Goal: Contribute content: Contribute content

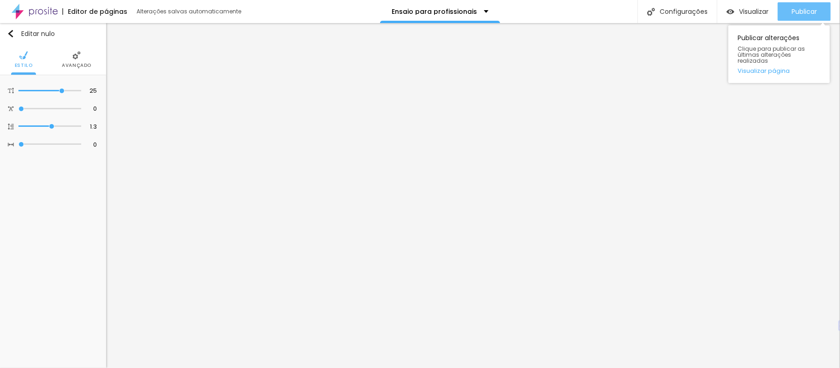
click at [790, 15] on button "Publicar" at bounding box center [804, 11] width 53 height 18
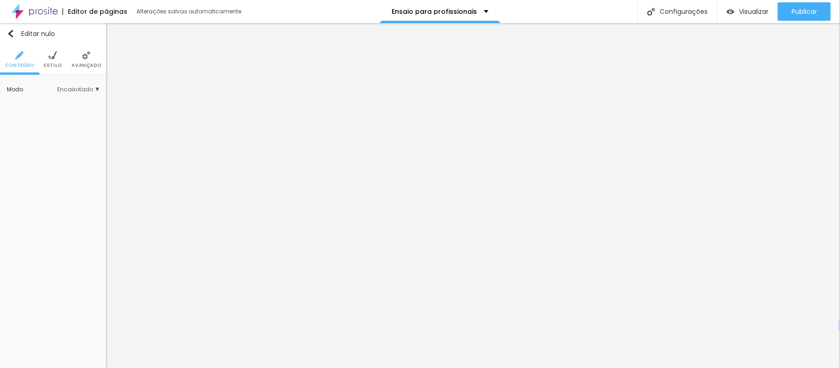
click at [84, 57] on img at bounding box center [86, 55] width 8 height 8
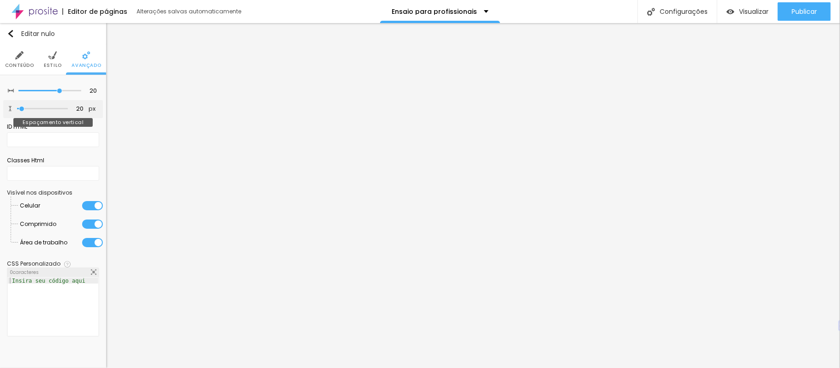
type input "53"
type input "60"
type input "88"
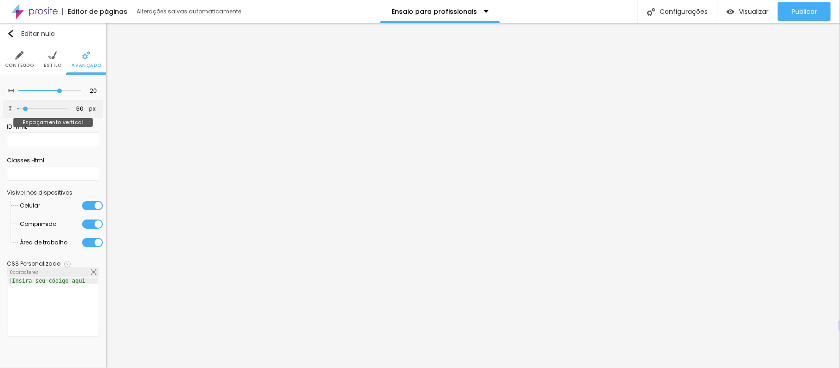
type input "88"
type input "95"
type input "109"
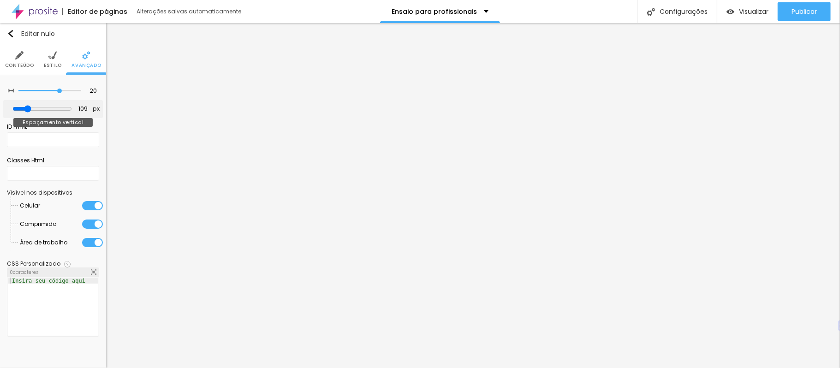
type input "116"
type input "123"
type input "130"
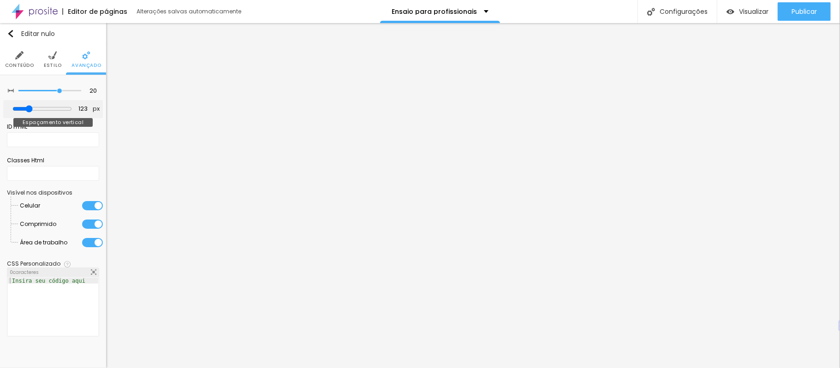
type input "130"
drag, startPoint x: 24, startPoint y: 110, endPoint x: 32, endPoint y: 111, distance: 7.9
type input "130"
click at [32, 111] on input "range" at bounding box center [42, 108] width 60 height 7
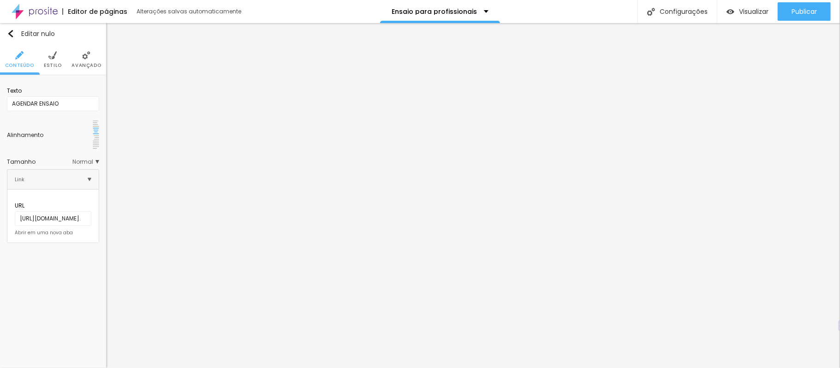
click at [61, 60] on ul "Conteúdo Estilo Avançado" at bounding box center [53, 59] width 106 height 31
click at [54, 60] on li "Estilo" at bounding box center [53, 59] width 18 height 30
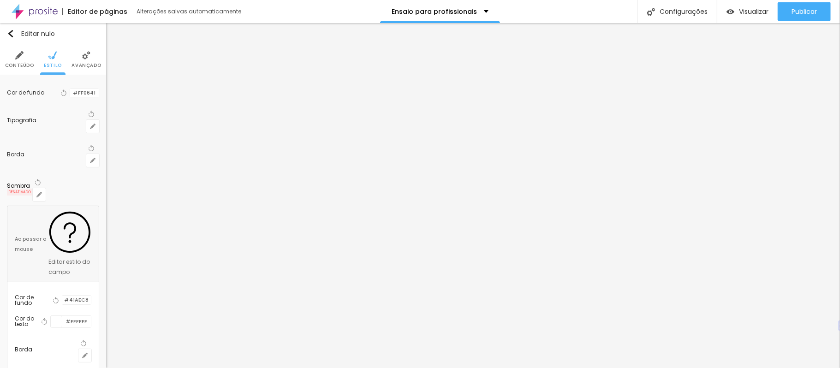
click at [92, 60] on li "Avançado" at bounding box center [87, 59] width 30 height 30
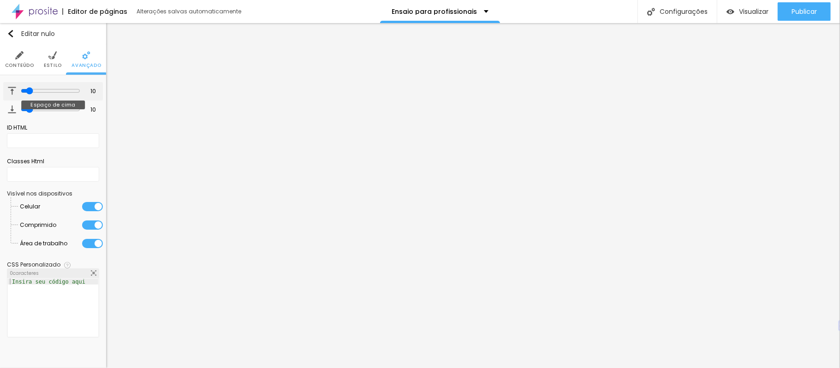
type input "6"
type input "5"
type input "4"
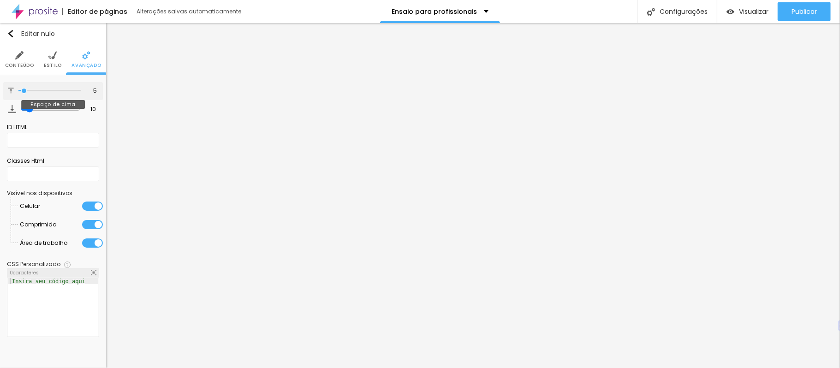
type input "4"
type input "3"
type input "2"
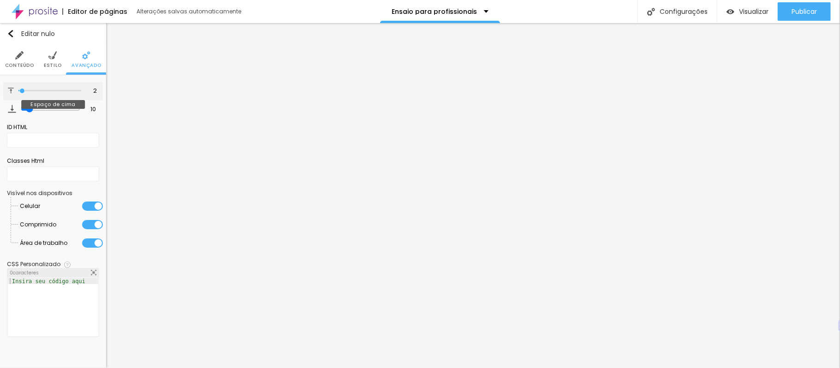
type input "1"
type input "0"
type input "3"
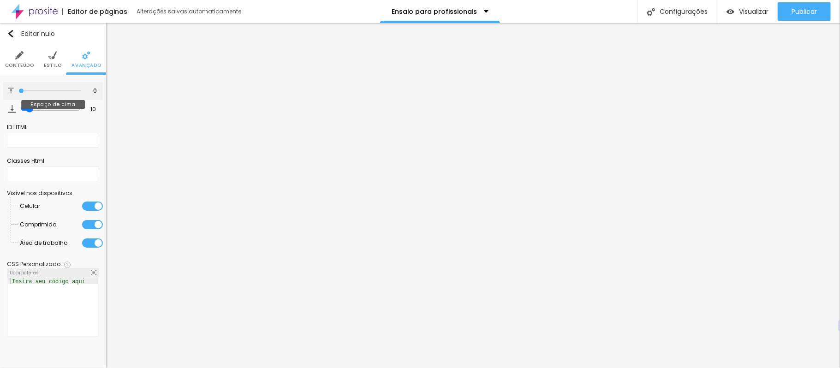
type input "3"
type input "11"
type input "14"
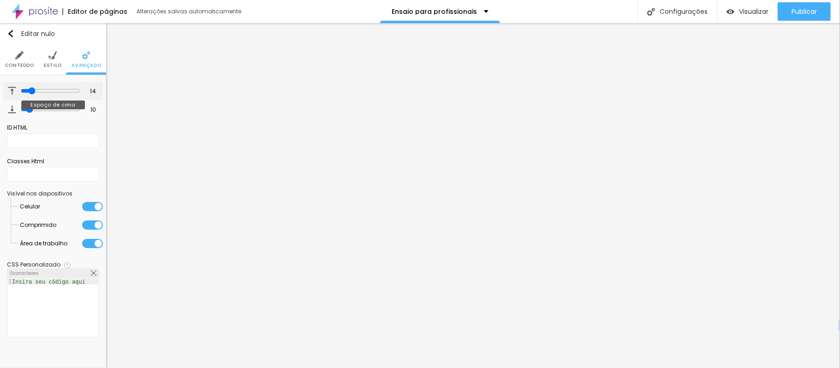
type input "16"
type input "17"
type input "18"
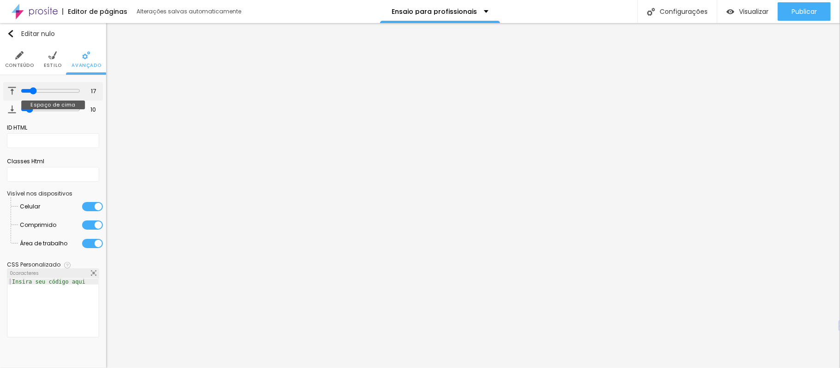
type input "18"
type input "17"
type input "16"
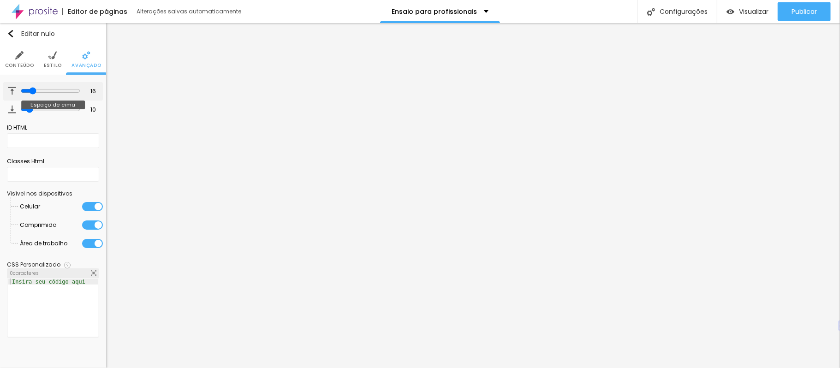
type input "15"
type input "14"
type input "13"
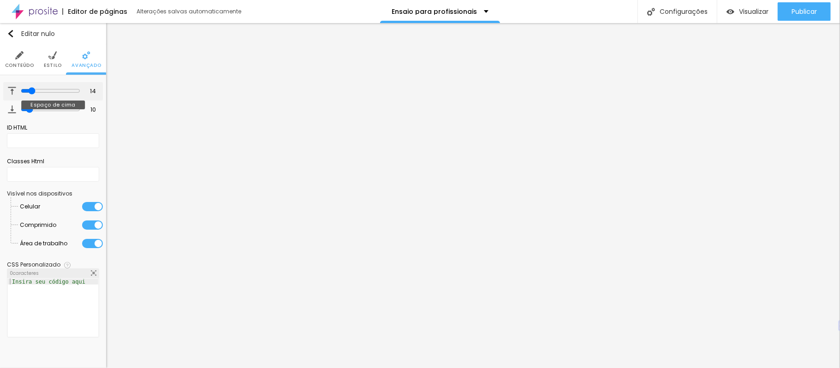
type input "13"
type input "16"
type input "17"
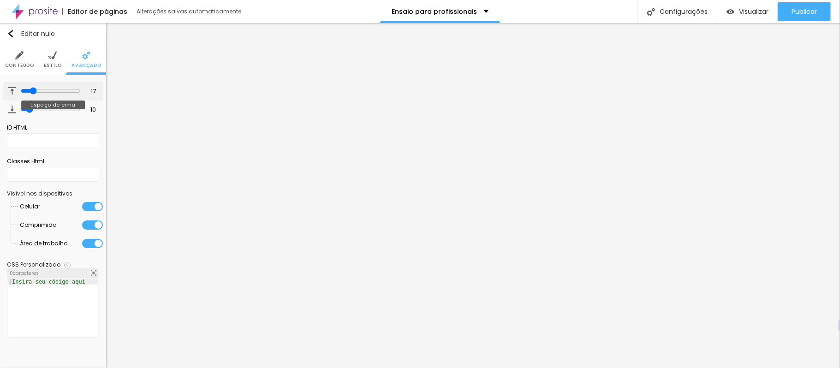
type input "21"
type input "23"
type input "28"
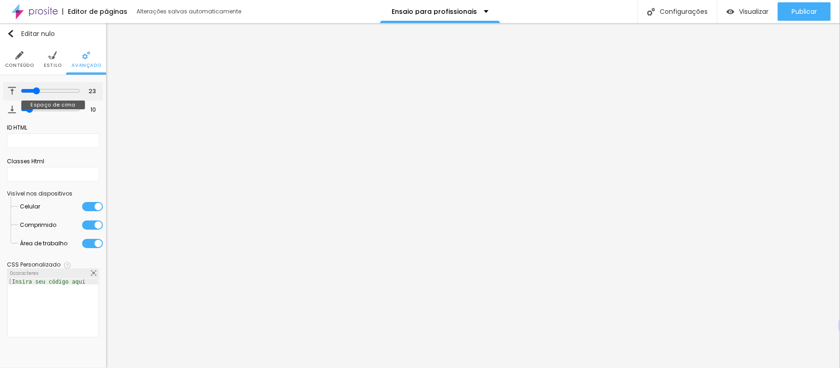
type input "28"
type input "34"
type input "44"
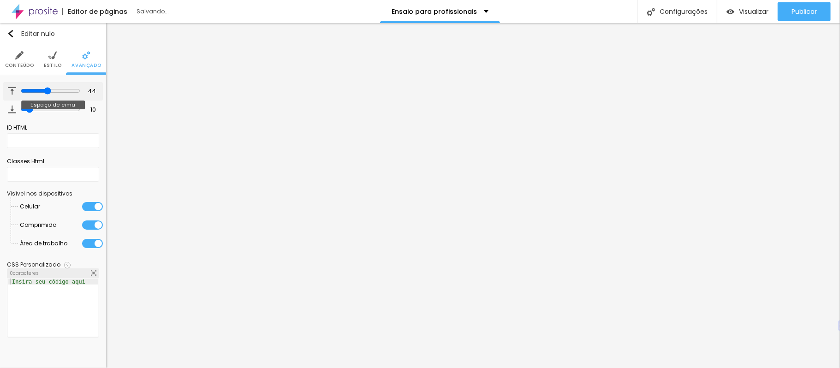
type input "47"
type input "50"
type input "55"
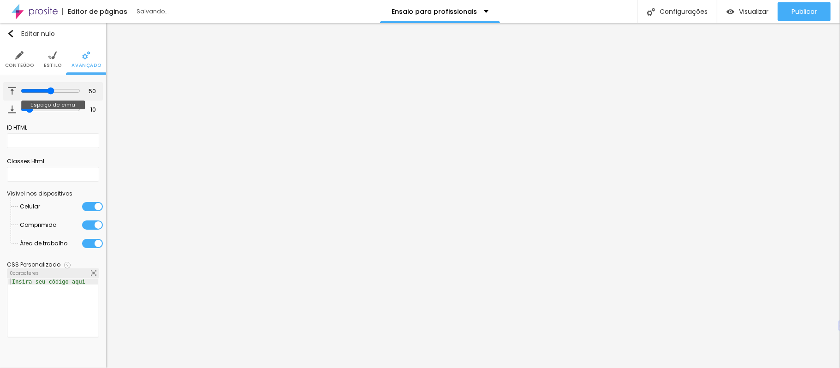
type input "55"
type input "59"
type input "61"
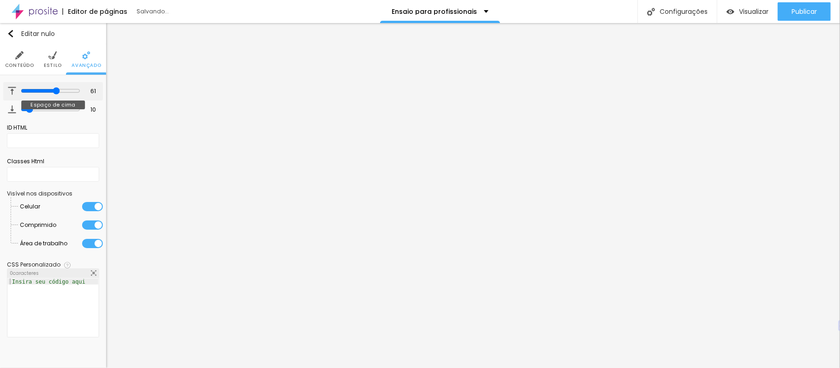
type input "66"
type input "71"
type input "75"
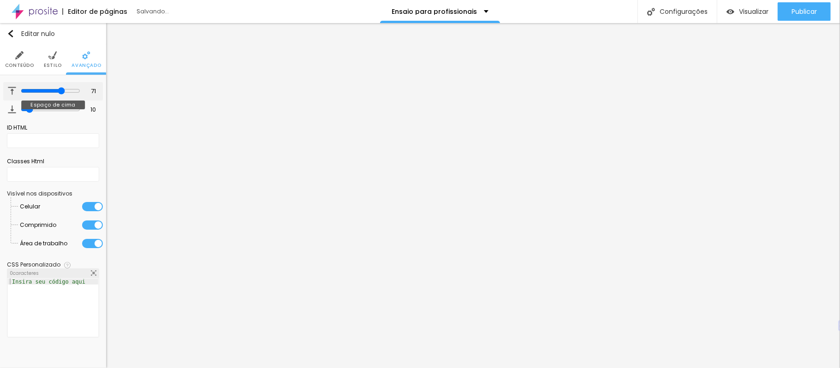
type input "75"
type input "83"
type input "89"
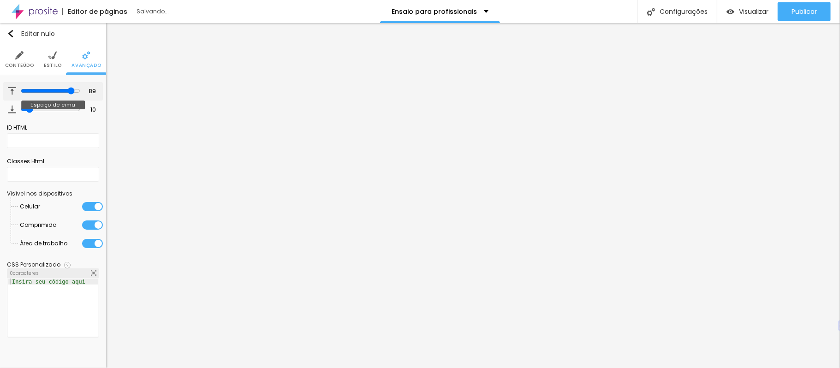
type input "92"
type input "94"
type input "95"
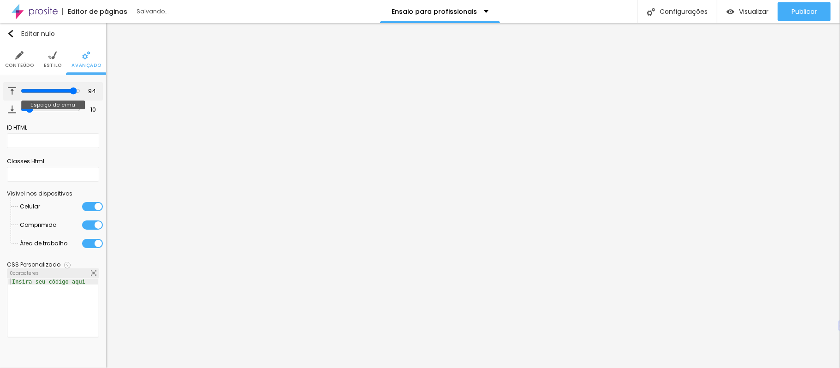
type input "95"
type input "97"
type input "98"
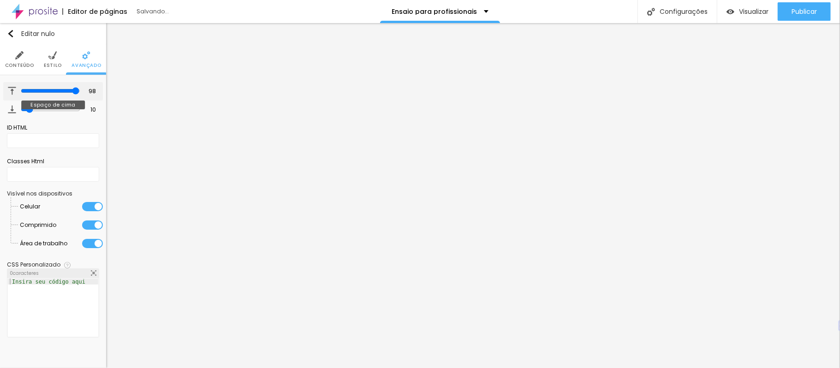
type input "100"
type input "53"
type input "33"
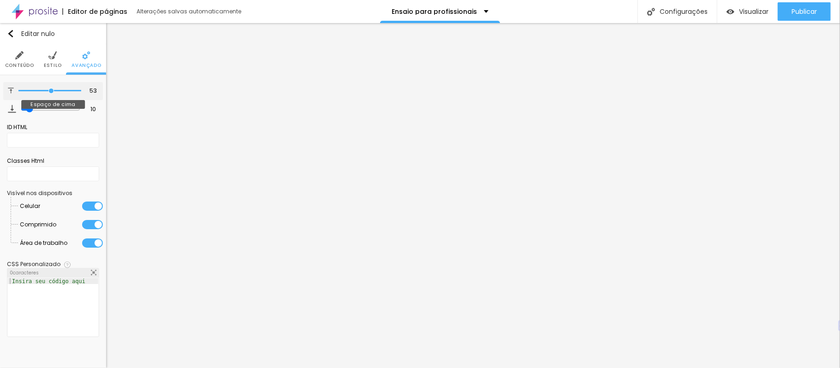
type input "33"
type input "29"
type input "25"
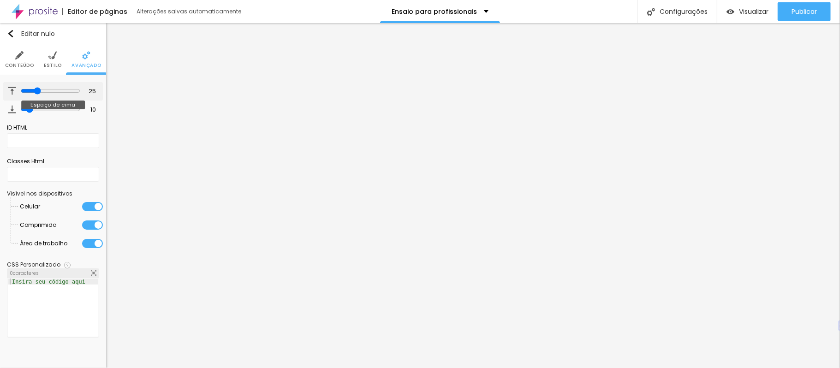
type input "22"
type input "19"
type input "16"
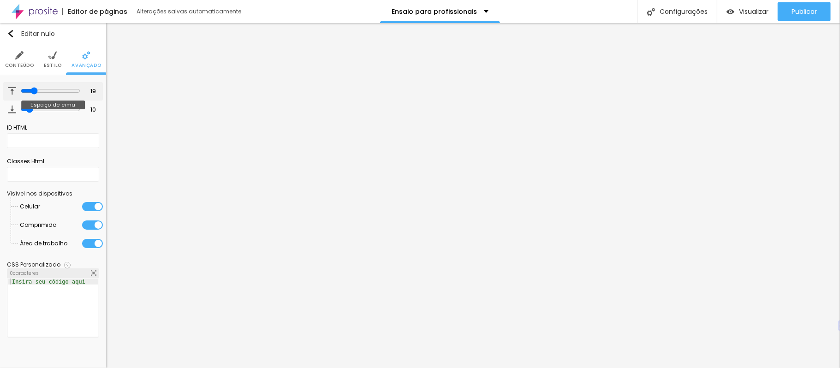
type input "16"
type input "14"
type input "12"
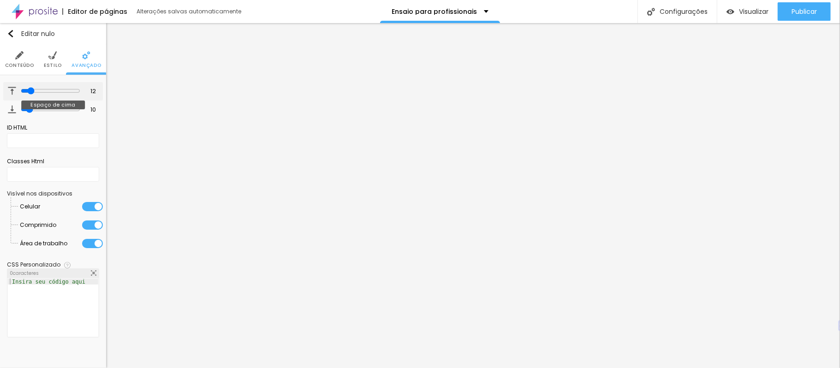
type input "11"
type input "8"
type input "7"
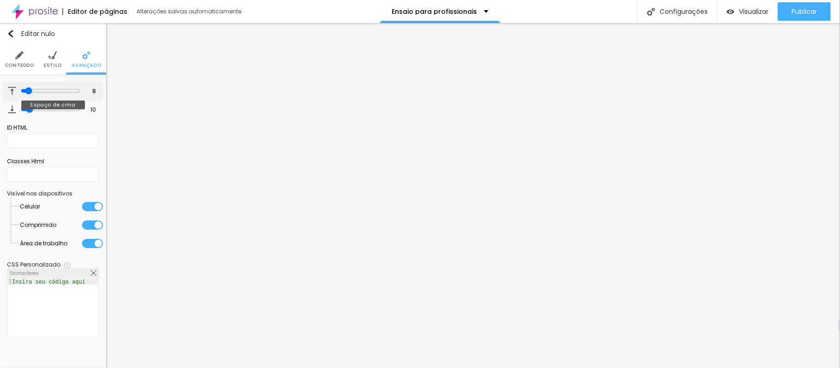
type input "7"
type input "6"
type input "0"
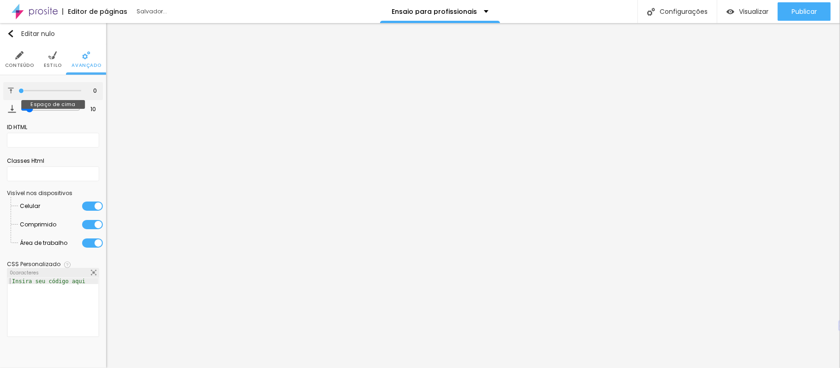
drag, startPoint x: 28, startPoint y: 91, endPoint x: 19, endPoint y: 90, distance: 8.8
type input "0"
click at [19, 90] on input "range" at bounding box center [49, 91] width 63 height 5
type input "3"
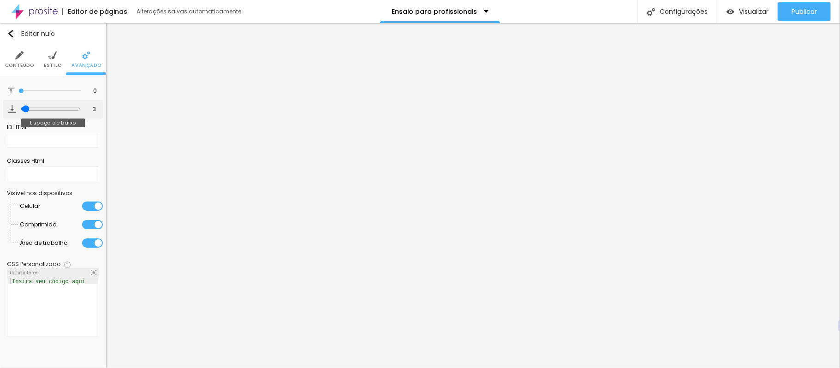
type input "0"
type input "8"
type input "11"
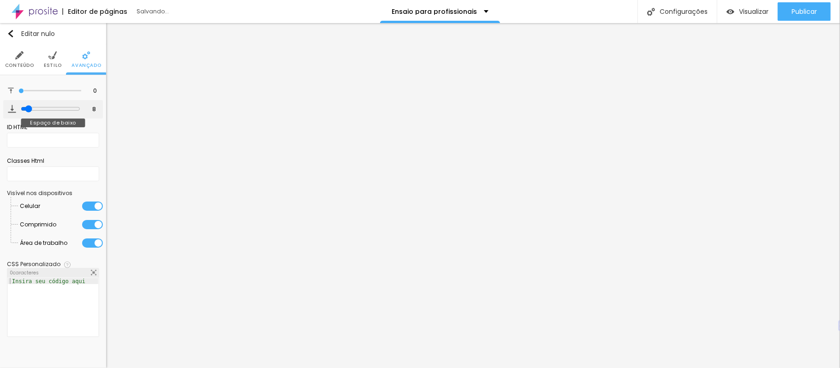
type input "11"
type input "13"
type input "14"
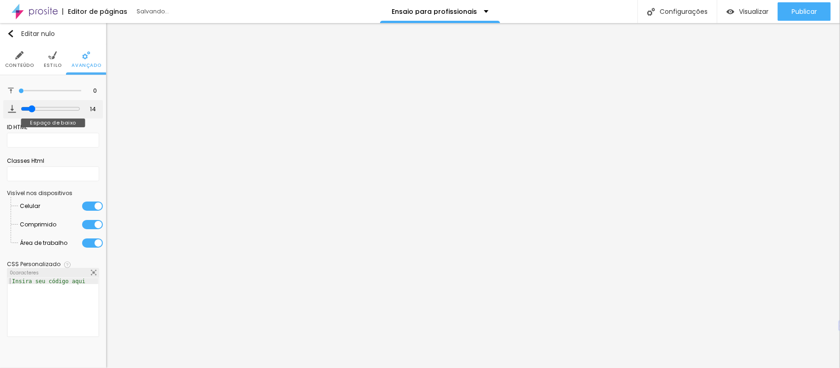
type input "16"
type input "17"
type input "19"
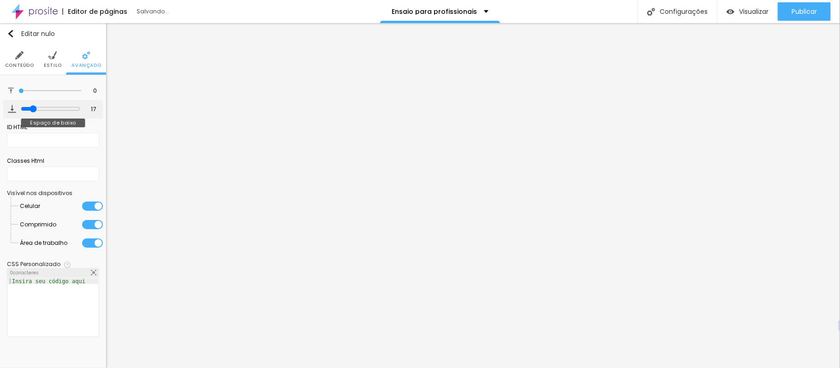
type input "19"
type input "22"
type input "23"
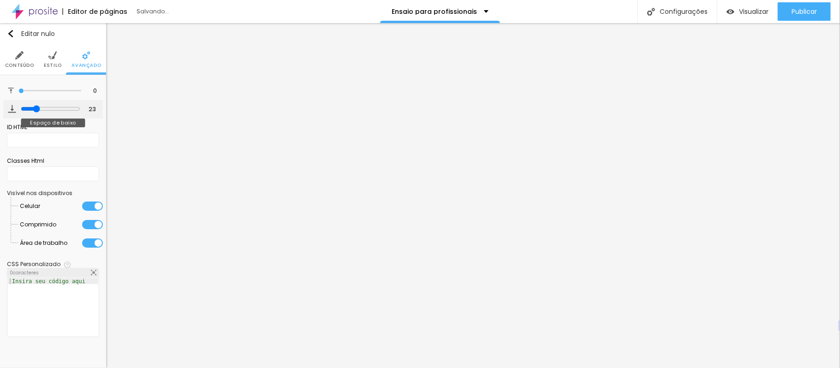
type input "25"
type input "28"
type input "29"
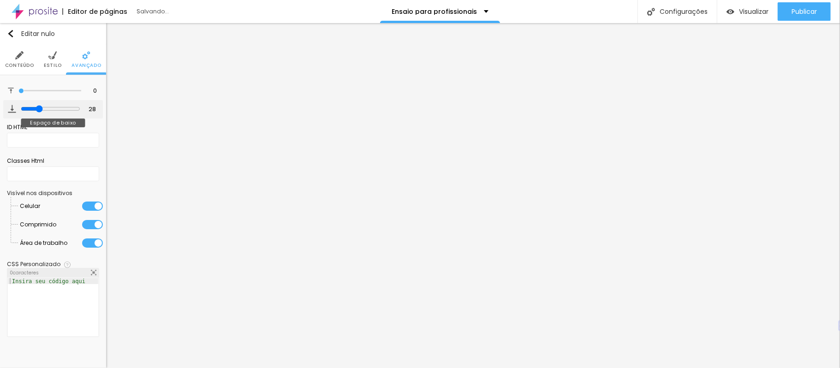
type input "29"
type input "33"
type input "37"
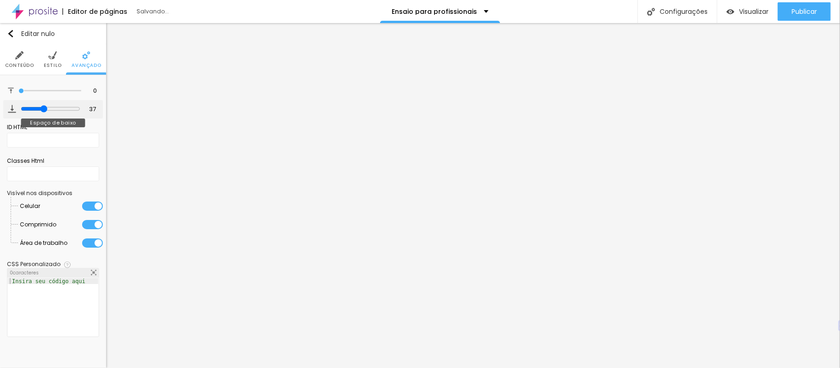
type input "44"
type input "46"
type input "55"
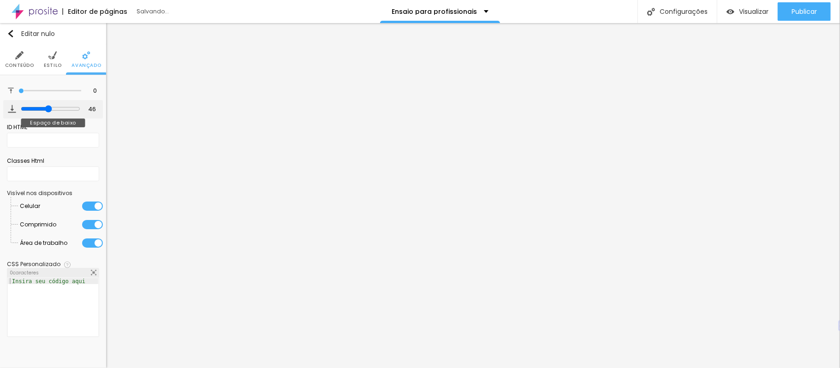
type input "55"
type input "59"
type input "63"
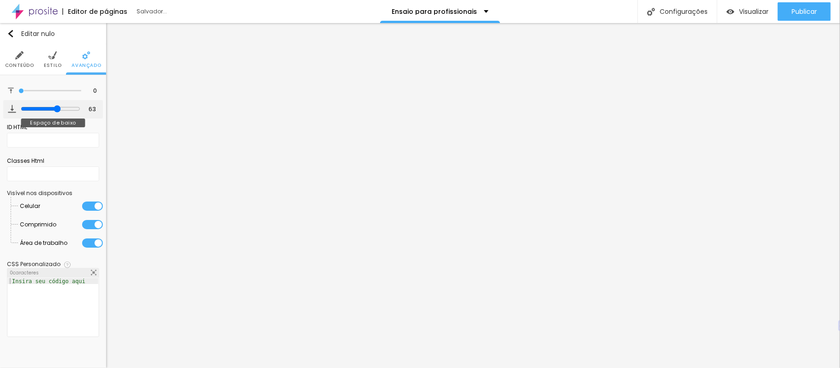
type input "67"
type input "70"
type input "78"
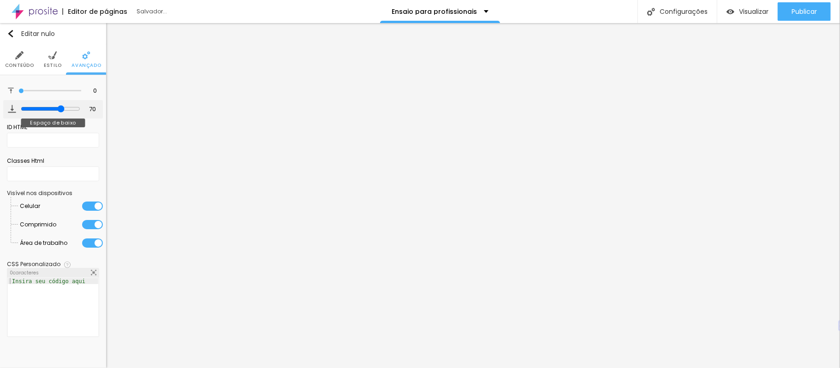
type input "78"
type input "82"
type input "94"
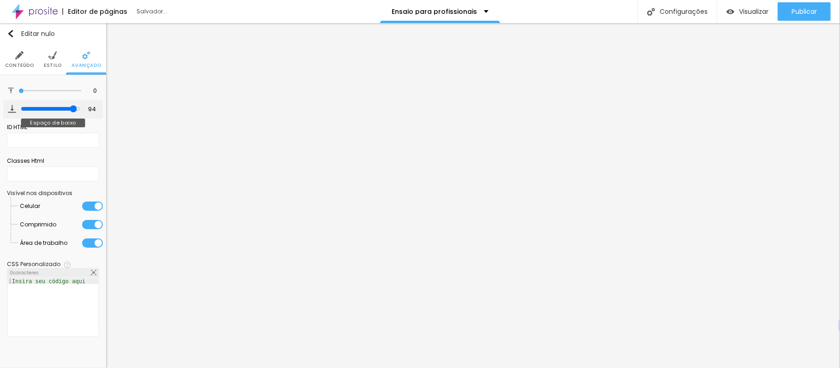
type input "96"
type input "97"
type input "100"
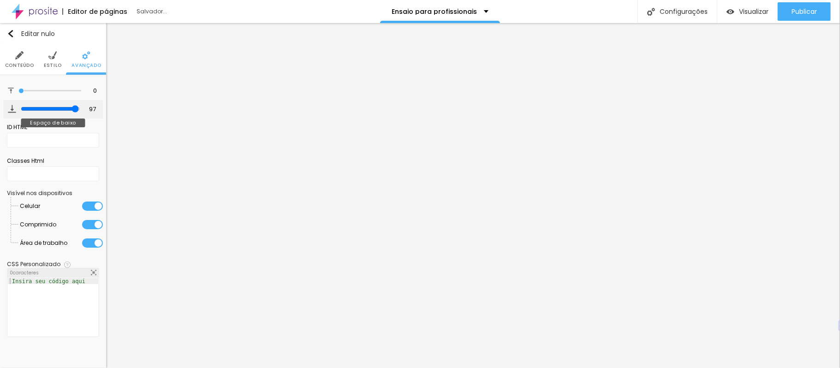
type input "100"
type input "97"
type input "73"
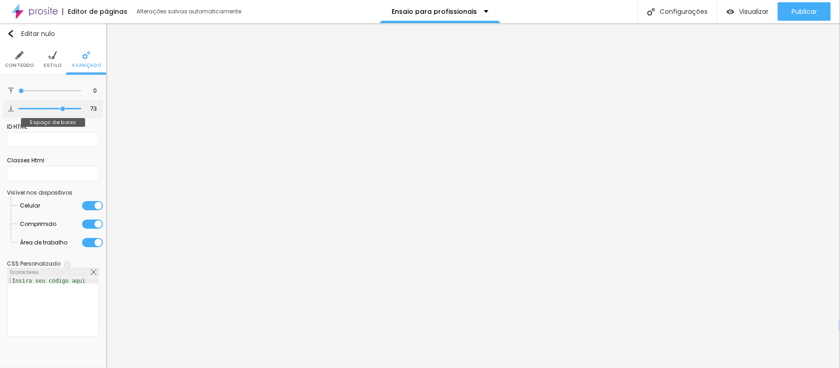
type input "68"
type input "60"
type input "52"
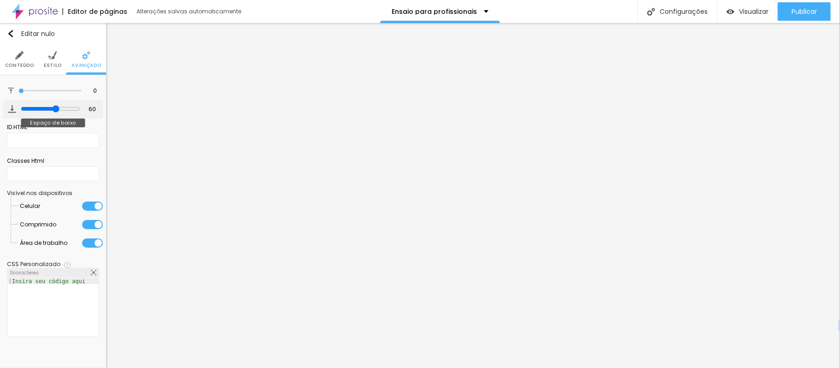
type input "52"
type input "45"
type input "41"
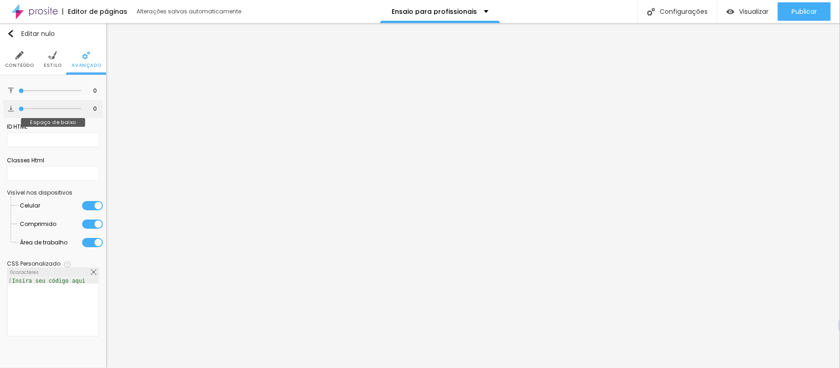
drag, startPoint x: 27, startPoint y: 110, endPoint x: 0, endPoint y: 134, distance: 36.0
click at [18, 111] on input "range" at bounding box center [49, 109] width 63 height 5
click at [50, 56] on img at bounding box center [52, 55] width 8 height 8
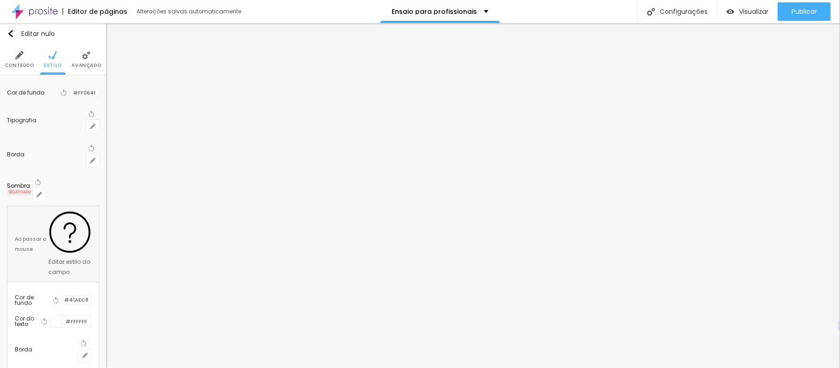
click at [18, 59] on img at bounding box center [19, 55] width 8 height 8
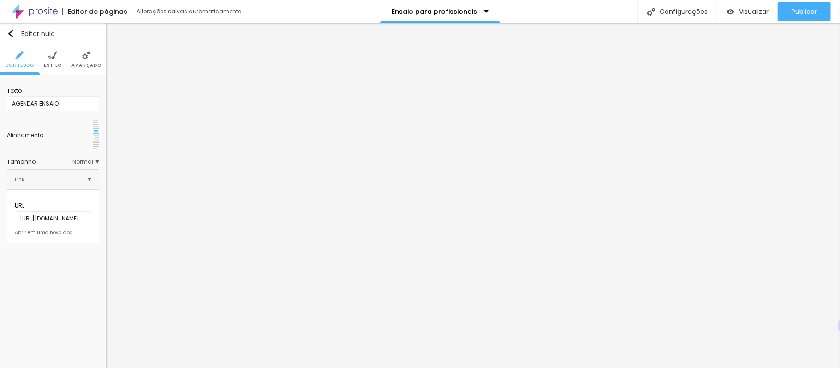
click at [85, 60] on li "Avançado" at bounding box center [87, 59] width 30 height 30
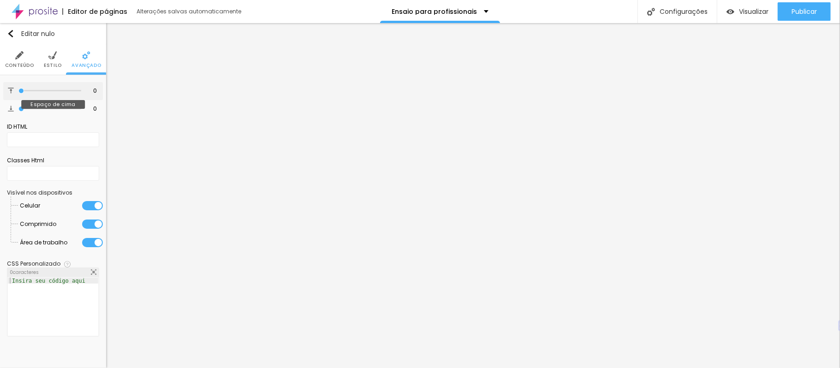
drag, startPoint x: 21, startPoint y: 93, endPoint x: 0, endPoint y: 100, distance: 22.0
click at [18, 93] on input "range" at bounding box center [49, 91] width 63 height 5
click at [19, 60] on li "Conteúdo" at bounding box center [19, 59] width 29 height 30
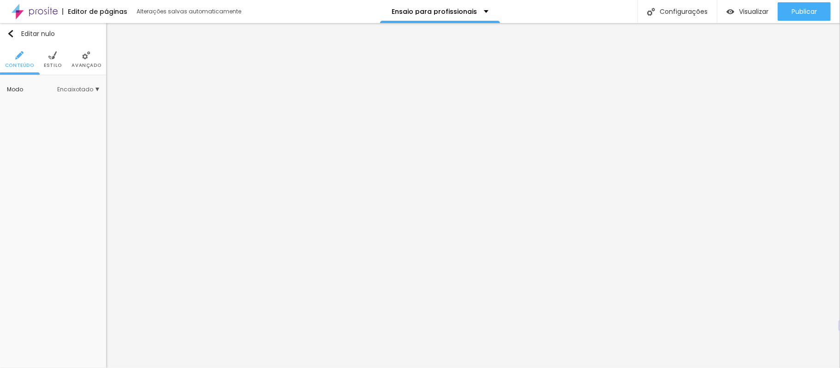
click at [78, 56] on li "Avançado" at bounding box center [87, 59] width 30 height 30
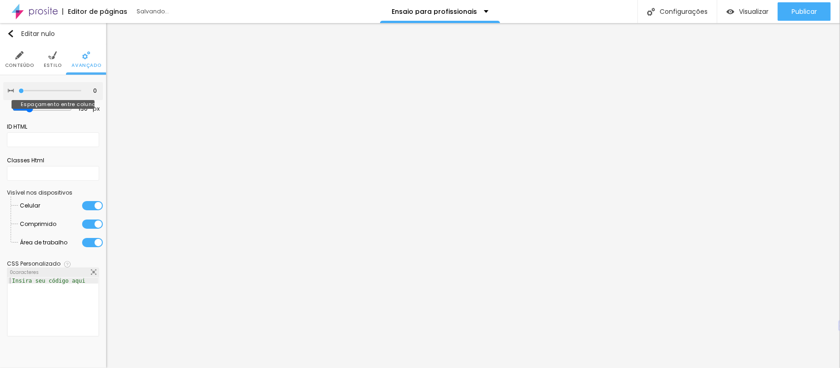
drag, startPoint x: 57, startPoint y: 89, endPoint x: 1, endPoint y: 95, distance: 56.6
click at [18, 93] on input "range" at bounding box center [49, 91] width 63 height 5
click at [26, 110] on input "range" at bounding box center [42, 109] width 51 height 5
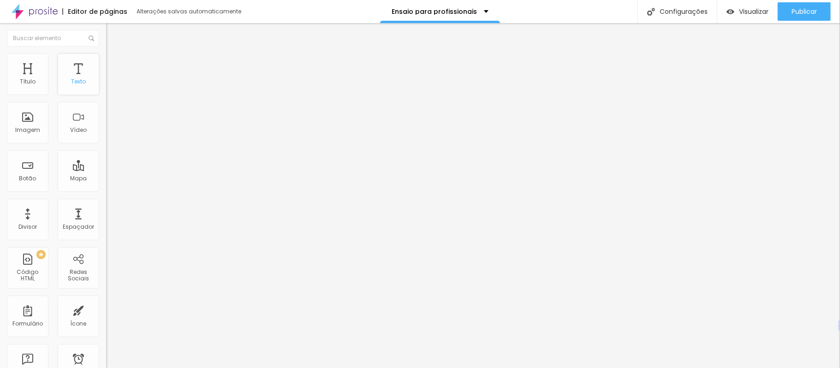
click at [72, 74] on div "Texto" at bounding box center [79, 75] width 42 height 42
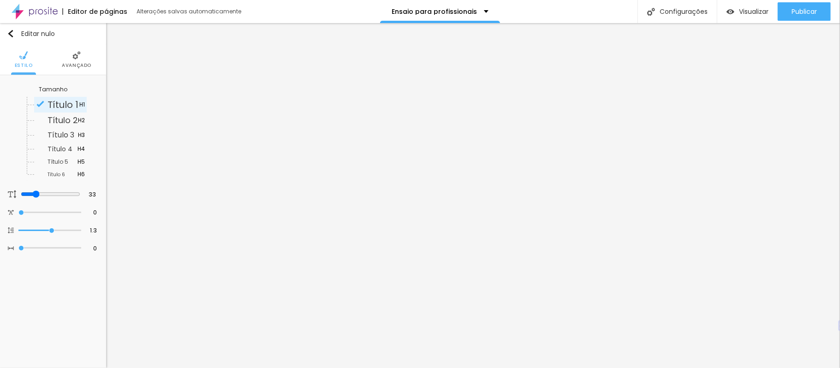
click at [72, 54] on img at bounding box center [76, 55] width 8 height 8
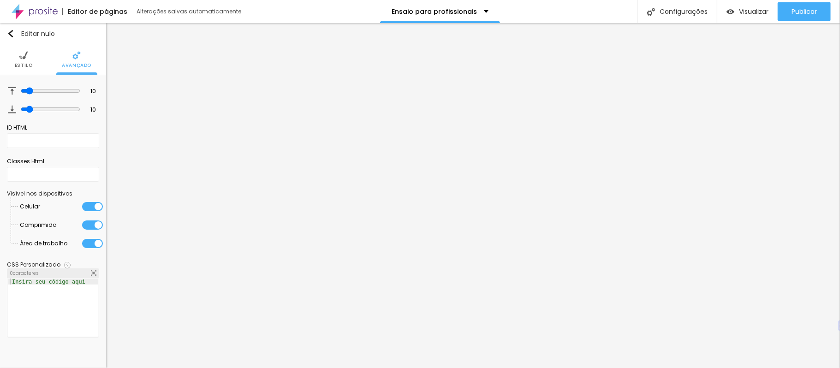
click at [24, 57] on img at bounding box center [23, 55] width 8 height 8
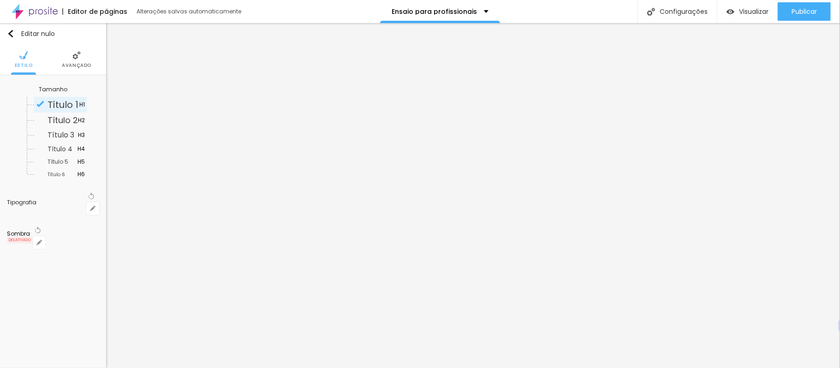
click at [78, 62] on font "Avançado" at bounding box center [77, 65] width 30 height 7
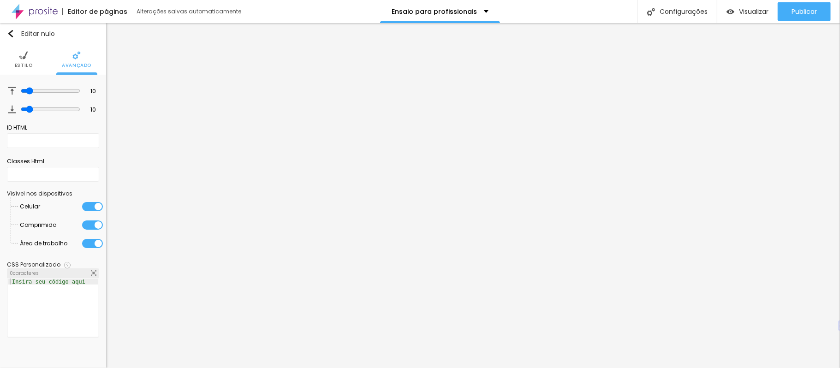
click at [25, 58] on img at bounding box center [23, 55] width 8 height 8
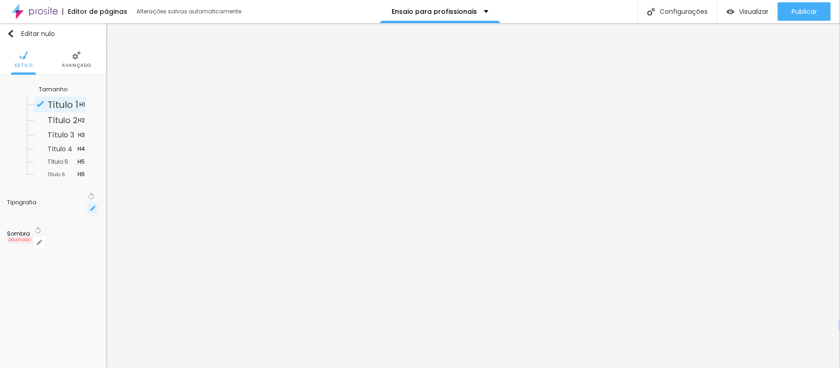
click at [93, 206] on icon "button" at bounding box center [93, 209] width 6 height 6
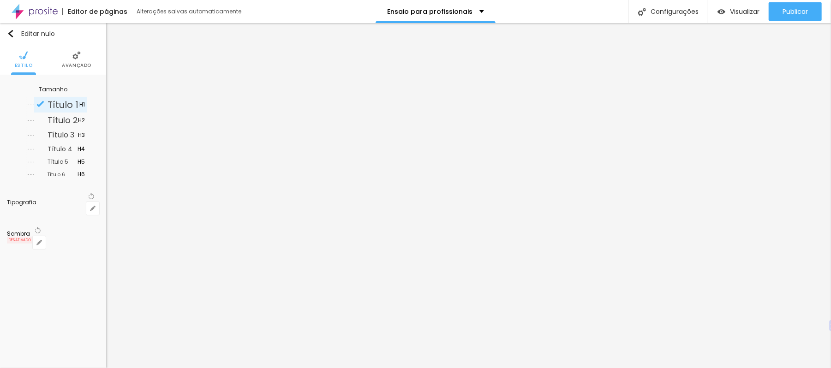
drag, startPoint x: 126, startPoint y: 258, endPoint x: 137, endPoint y: 260, distance: 11.2
click at [640, 368] on div at bounding box center [415, 368] width 831 height 0
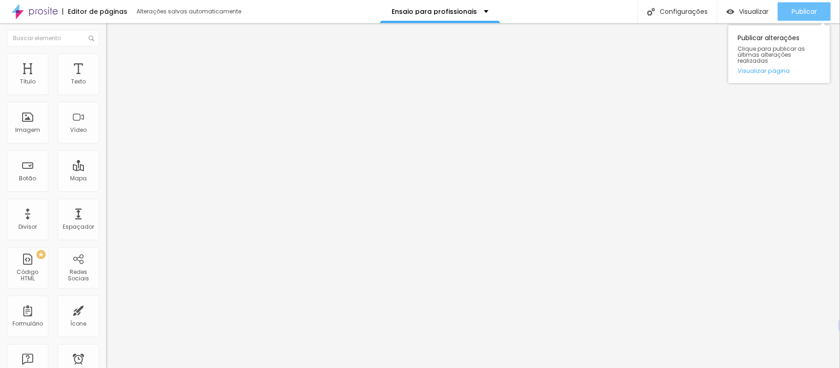
click at [794, 12] on font "Publicar" at bounding box center [804, 11] width 25 height 9
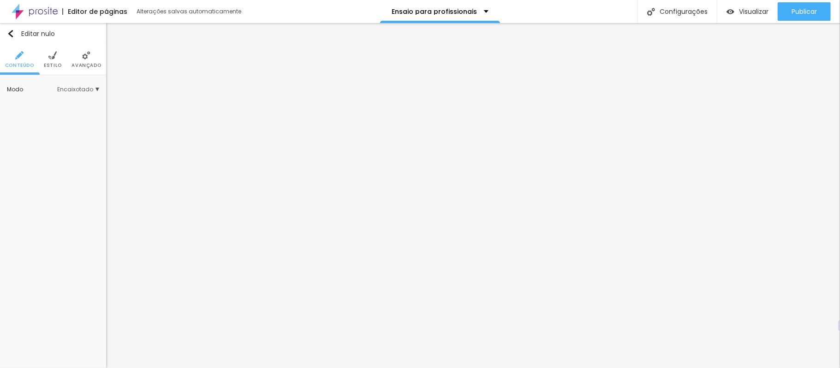
click at [87, 59] on img at bounding box center [86, 55] width 8 height 8
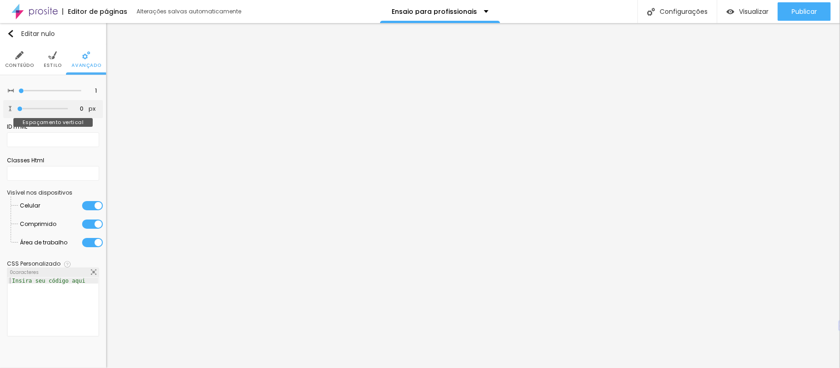
drag, startPoint x: 21, startPoint y: 108, endPoint x: 20, endPoint y: 113, distance: 4.7
click at [20, 111] on input "range" at bounding box center [42, 109] width 51 height 5
click at [52, 59] on img at bounding box center [52, 55] width 8 height 8
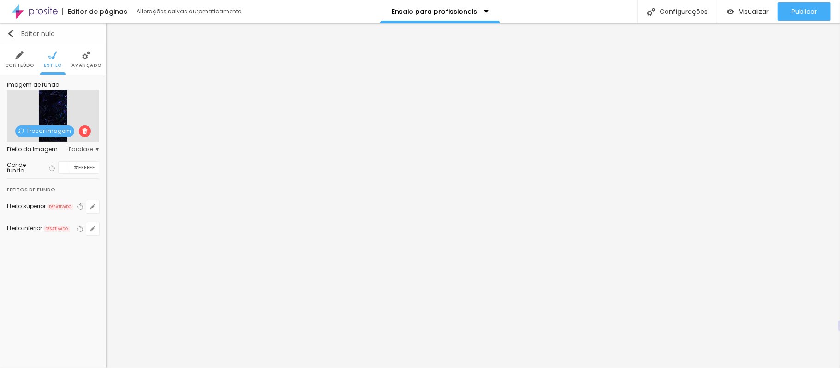
click at [12, 36] on img "button" at bounding box center [10, 33] width 7 height 7
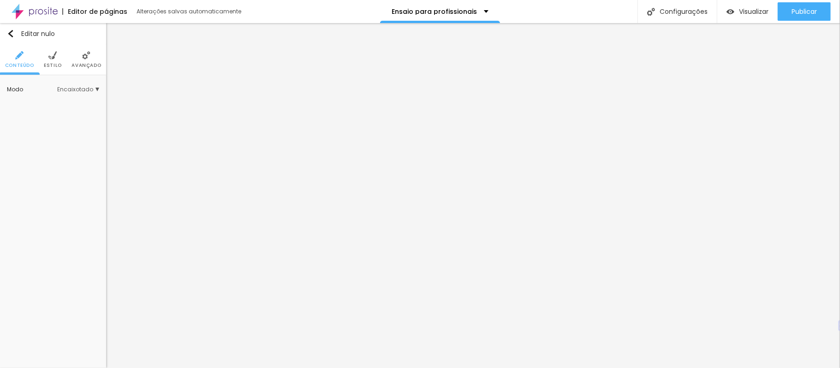
click at [56, 54] on img at bounding box center [52, 55] width 8 height 8
click at [93, 128] on img at bounding box center [96, 131] width 6 height 6
click at [84, 59] on img at bounding box center [86, 55] width 8 height 8
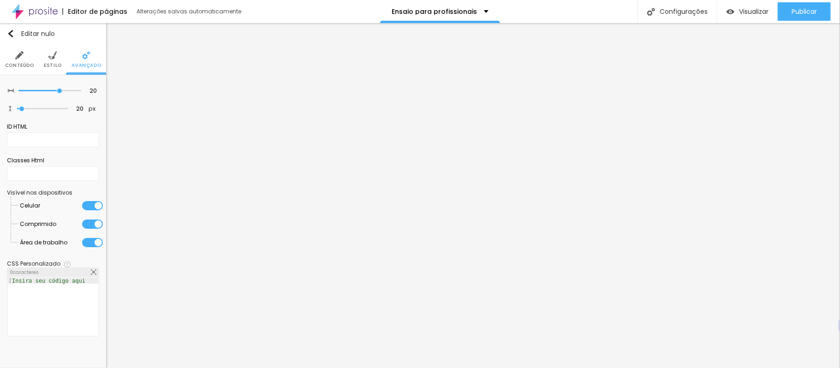
click at [49, 60] on li "Estilo" at bounding box center [53, 59] width 18 height 30
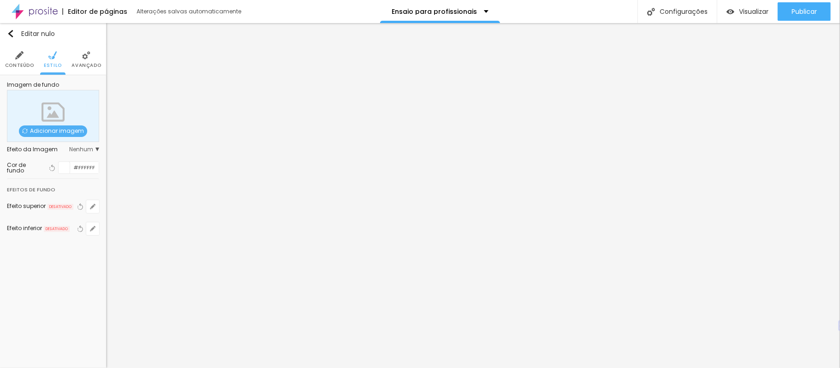
click at [20, 62] on font "Conteúdo" at bounding box center [19, 65] width 29 height 7
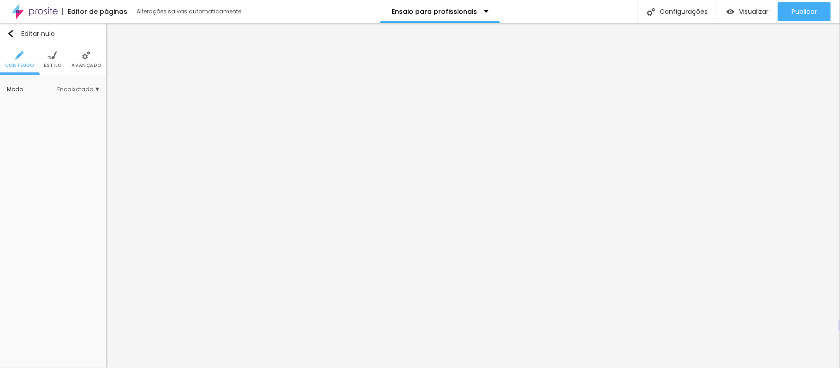
click at [57, 51] on li "Estilo" at bounding box center [53, 59] width 18 height 30
click at [800, 6] on div "Publicar" at bounding box center [804, 11] width 25 height 18
click at [50, 57] on img at bounding box center [52, 55] width 8 height 8
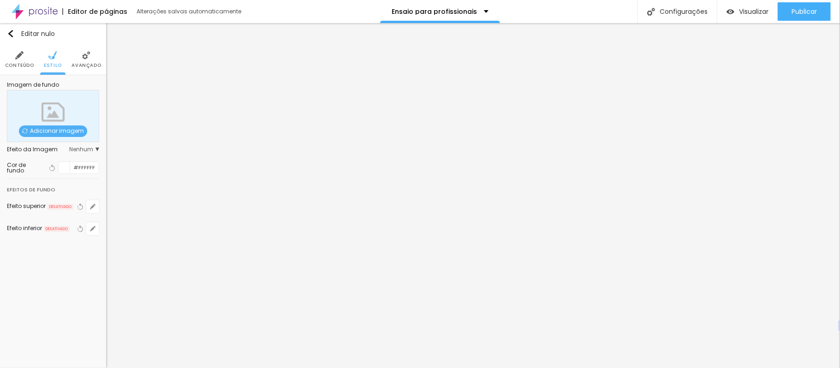
click at [76, 64] on font "Avançado" at bounding box center [87, 65] width 30 height 7
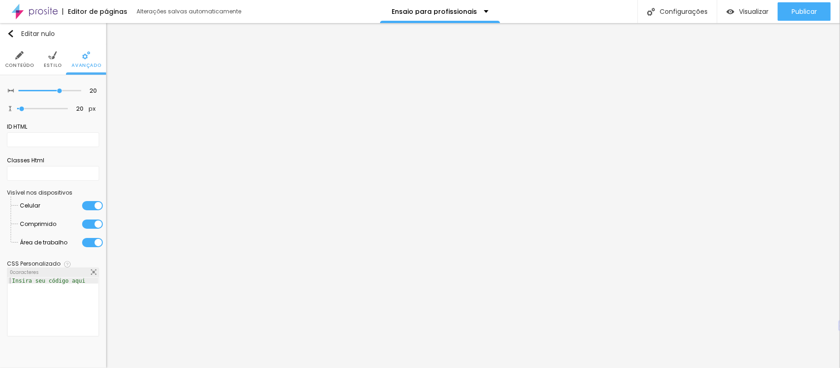
click at [47, 60] on li "Estilo" at bounding box center [53, 59] width 18 height 30
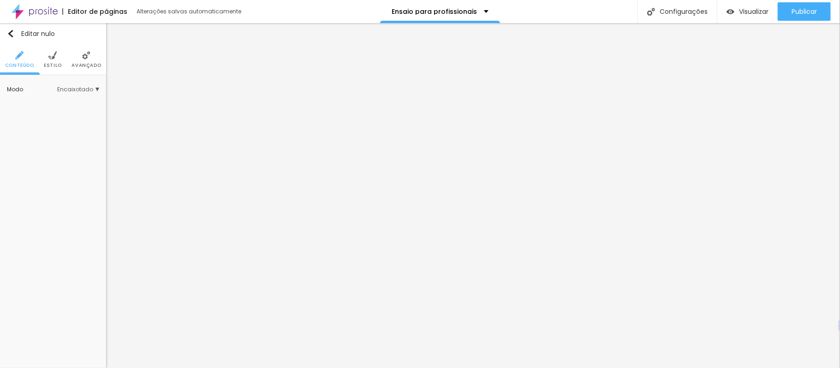
click at [46, 65] on font "Estilo" at bounding box center [53, 65] width 18 height 7
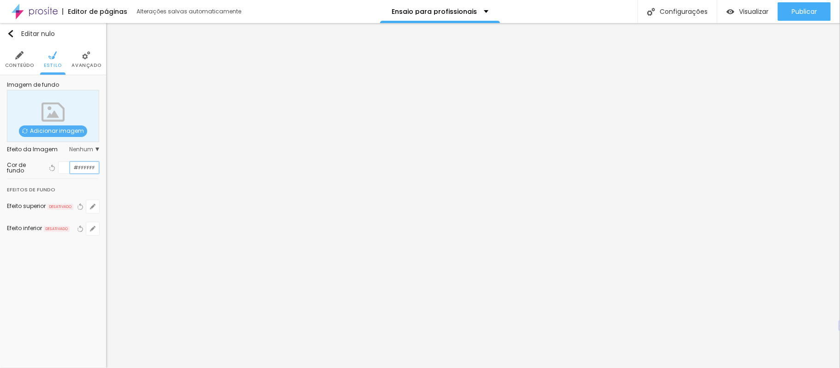
click at [80, 170] on input "#FFFFFF" at bounding box center [84, 168] width 29 height 12
click at [51, 168] on icon "button" at bounding box center [52, 168] width 6 height 6
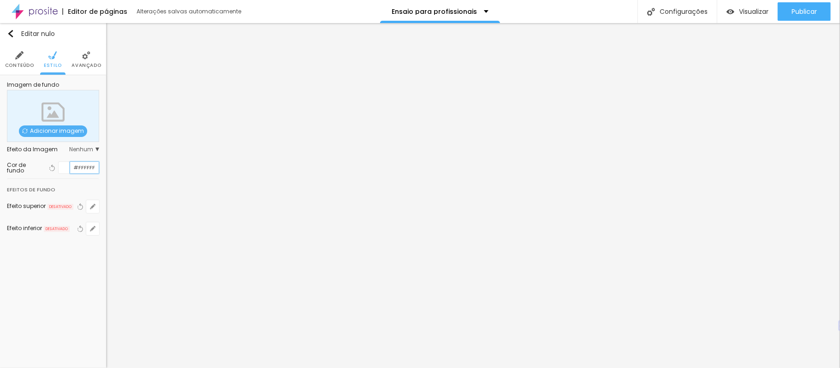
click at [90, 165] on input "#FFFFFF" at bounding box center [84, 168] width 29 height 12
click at [84, 168] on input "#FFFFFF" at bounding box center [84, 168] width 29 height 12
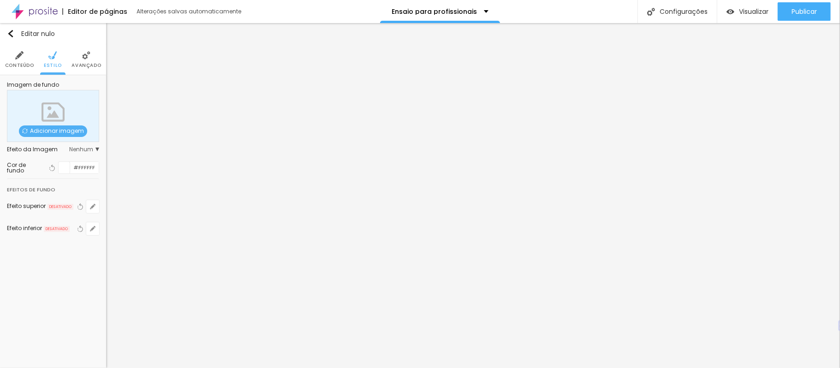
click at [63, 168] on div at bounding box center [65, 168] width 12 height 12
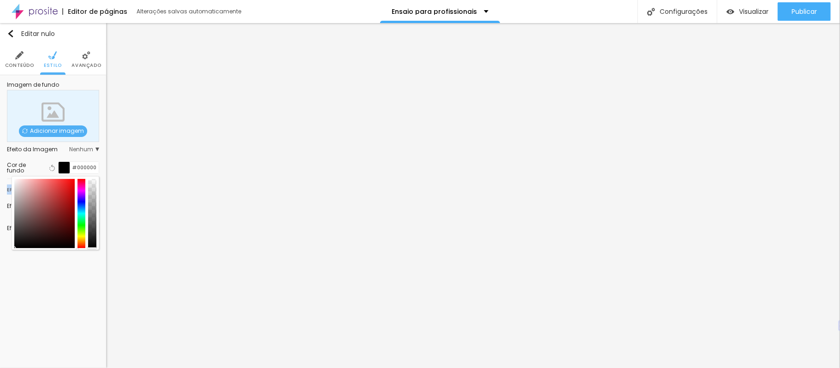
drag, startPoint x: 57, startPoint y: 229, endPoint x: 80, endPoint y: 262, distance: 40.1
click at [80, 262] on div "Editar nulo Conteúdo Estilo Avançado Imagem de fundo Adicionar imagem Efeito da…" at bounding box center [53, 195] width 106 height 345
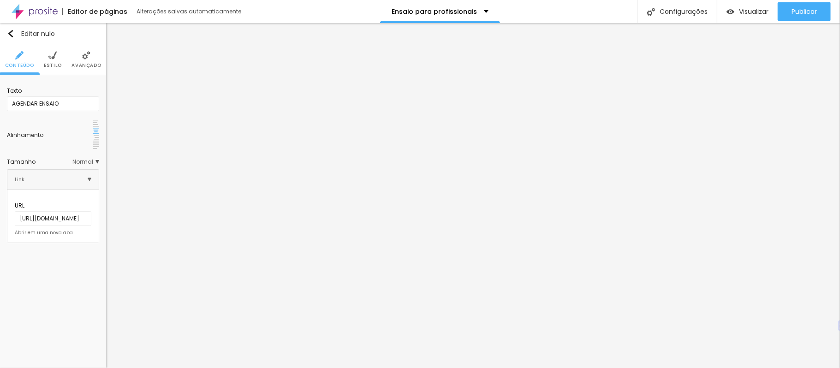
click at [78, 61] on li "Avançado" at bounding box center [87, 59] width 30 height 30
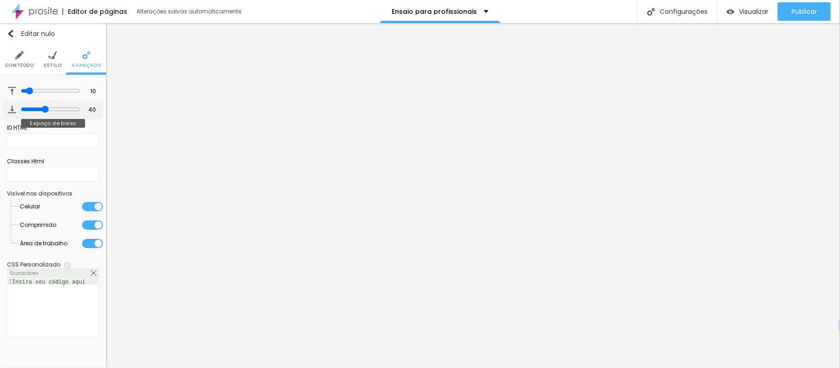
drag, startPoint x: 28, startPoint y: 109, endPoint x: 44, endPoint y: 118, distance: 18.8
click at [44, 113] on input "range" at bounding box center [51, 109] width 60 height 7
click at [56, 58] on img at bounding box center [52, 55] width 8 height 8
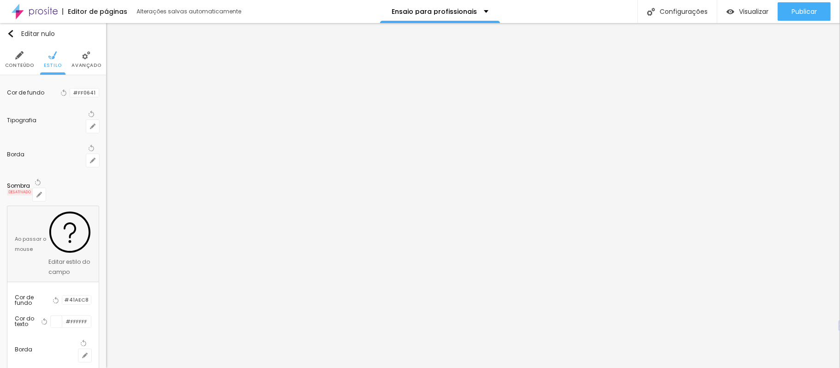
click at [23, 58] on img at bounding box center [19, 55] width 8 height 8
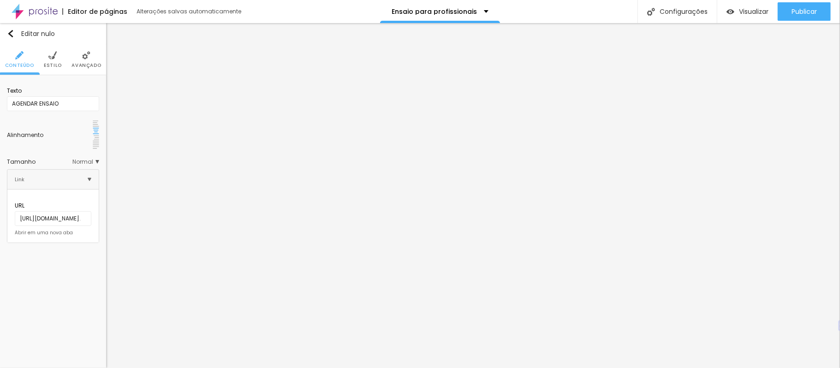
click at [48, 58] on img at bounding box center [52, 55] width 8 height 8
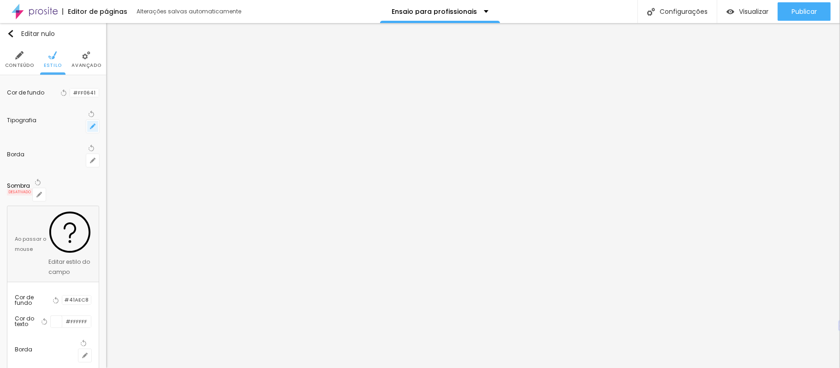
click at [92, 125] on icon "button" at bounding box center [93, 127] width 4 height 4
click at [87, 368] on div at bounding box center [420, 368] width 840 height 0
click at [85, 67] on font "Avançado" at bounding box center [87, 65] width 30 height 7
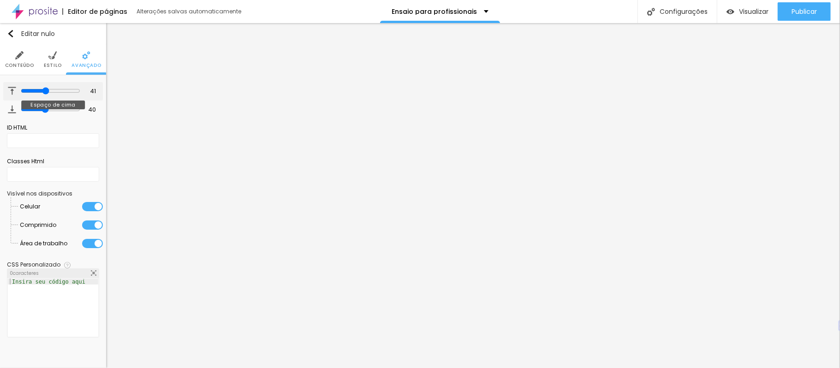
drag, startPoint x: 28, startPoint y: 89, endPoint x: 45, endPoint y: 92, distance: 17.4
click at [45, 92] on input "range" at bounding box center [51, 90] width 60 height 7
drag, startPoint x: 43, startPoint y: 108, endPoint x: 24, endPoint y: 109, distance: 19.0
click at [24, 109] on input "range" at bounding box center [49, 109] width 63 height 5
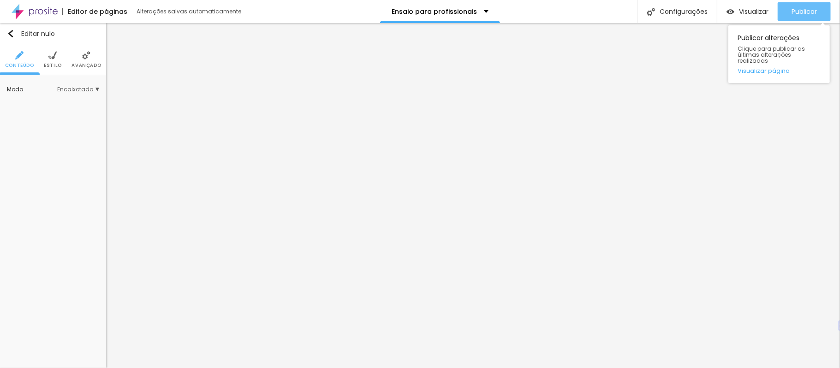
click at [811, 7] on font "Publicar" at bounding box center [804, 11] width 25 height 9
click at [801, 11] on font "Publicar" at bounding box center [804, 11] width 25 height 9
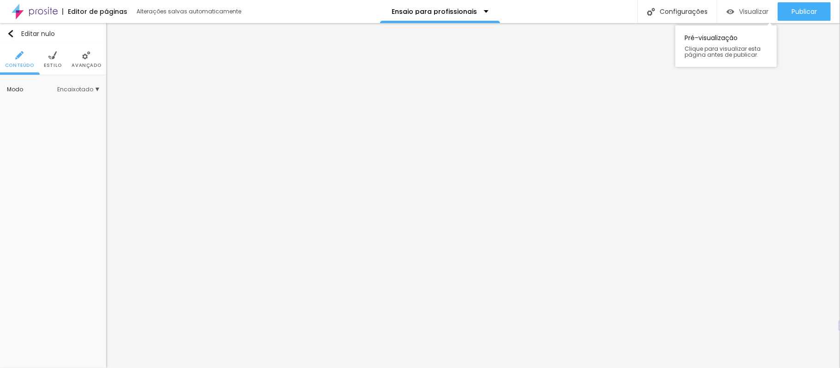
click at [760, 11] on font "Visualizar" at bounding box center [754, 11] width 30 height 9
click at [89, 62] on font "Avançado" at bounding box center [87, 65] width 30 height 7
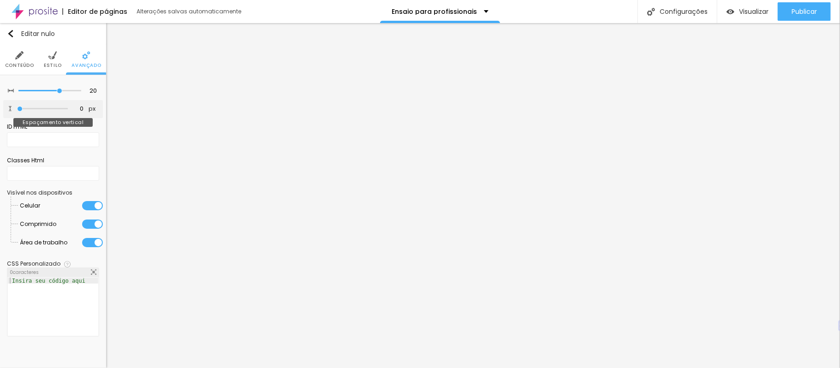
drag, startPoint x: 22, startPoint y: 109, endPoint x: 15, endPoint y: 113, distance: 8.5
click at [17, 111] on input "range" at bounding box center [42, 109] width 51 height 5
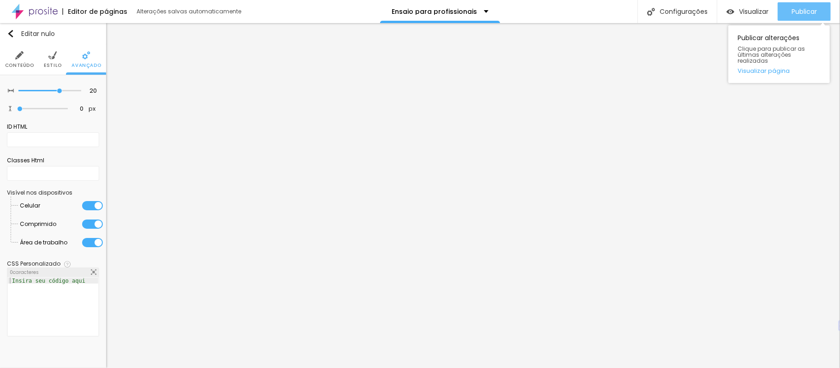
click at [813, 14] on font "Publicar" at bounding box center [804, 11] width 25 height 9
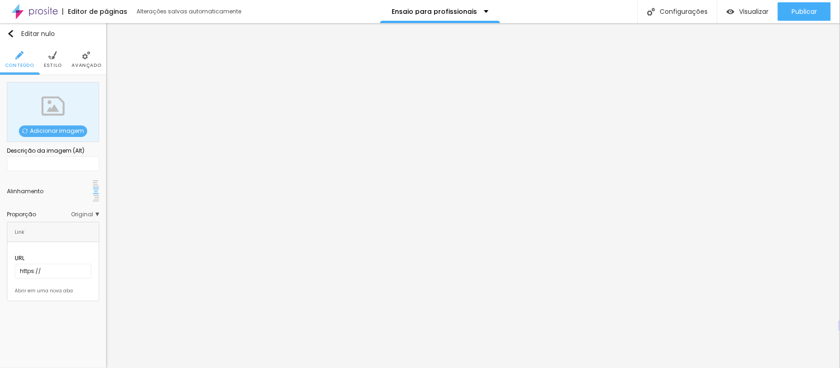
click at [50, 114] on div "Adicionar imagem" at bounding box center [53, 112] width 92 height 60
click at [74, 132] on font "Adicionar imagem" at bounding box center [57, 131] width 54 height 8
click at [59, 129] on font "Adicionar imagem" at bounding box center [57, 131] width 54 height 8
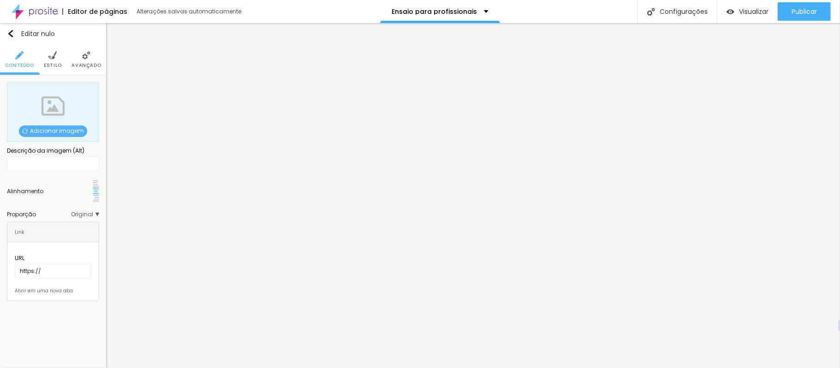
click at [47, 129] on font "Adicionar imagem" at bounding box center [57, 131] width 54 height 8
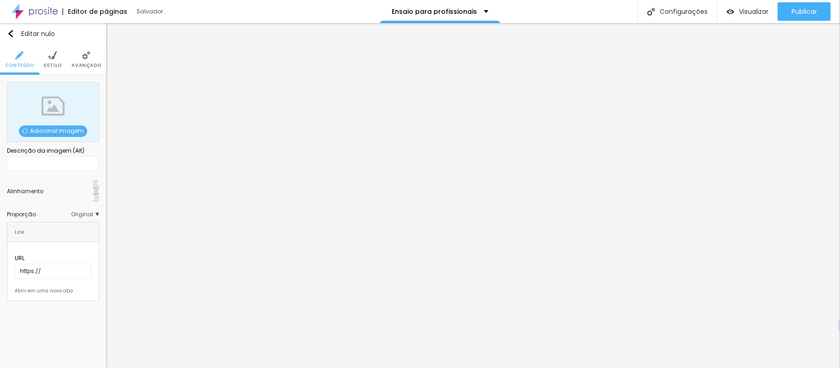
click at [66, 128] on font "Adicionar imagem" at bounding box center [57, 131] width 54 height 8
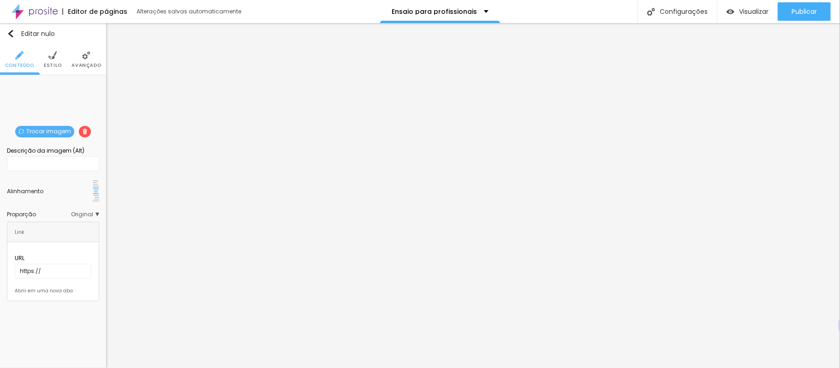
click at [100, 202] on div "Trocar imagem Descrição da imagem (Alt) Alinhamento Proporção Original Cinema 1…" at bounding box center [53, 191] width 106 height 233
click at [95, 212] on span "Original" at bounding box center [85, 215] width 28 height 6
click at [61, 249] on font "Quadrado" at bounding box center [64, 253] width 30 height 8
click at [53, 236] on font "Padrão" at bounding box center [59, 240] width 21 height 8
click at [50, 224] on font "Cinema" at bounding box center [60, 228] width 23 height 8
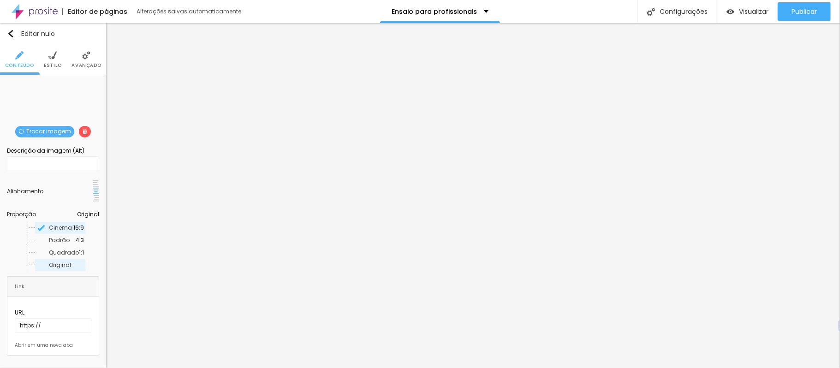
click at [52, 261] on font "Original" at bounding box center [60, 265] width 22 height 8
click at [53, 82] on div "Trocar imagem" at bounding box center [53, 82] width 0 height 0
click at [84, 53] on img at bounding box center [86, 55] width 8 height 8
